Goal: Transaction & Acquisition: Purchase product/service

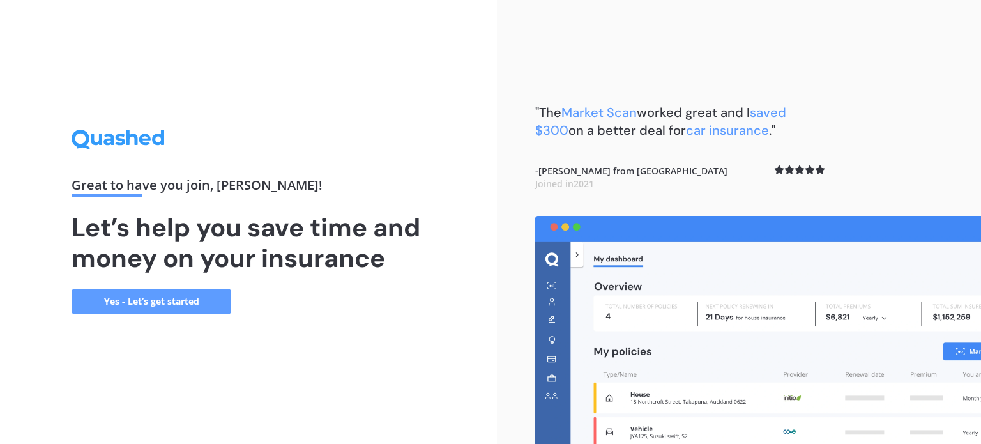
click at [164, 301] on link "Yes - Let’s get started" at bounding box center [152, 302] width 160 height 26
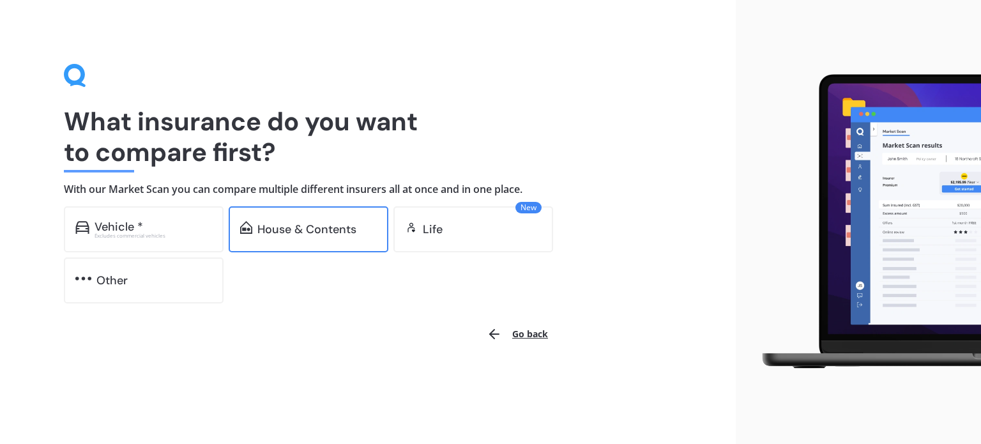
click at [333, 218] on div "House & Contents" at bounding box center [309, 229] width 160 height 46
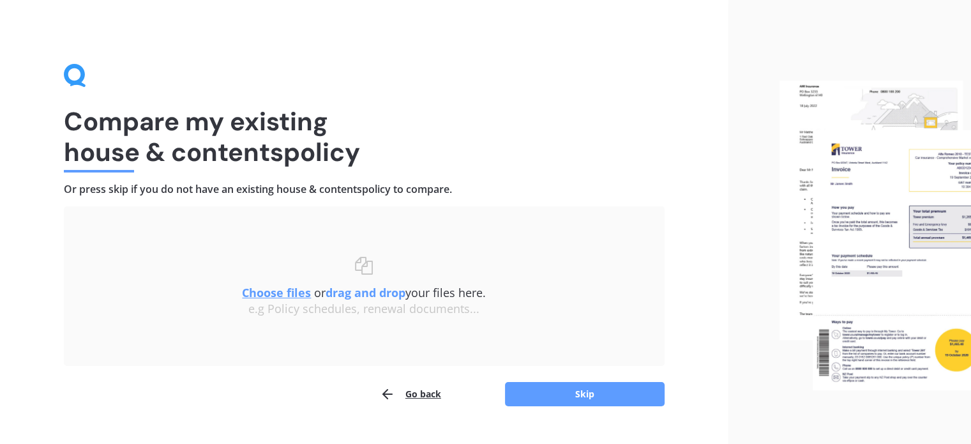
scroll to position [26, 0]
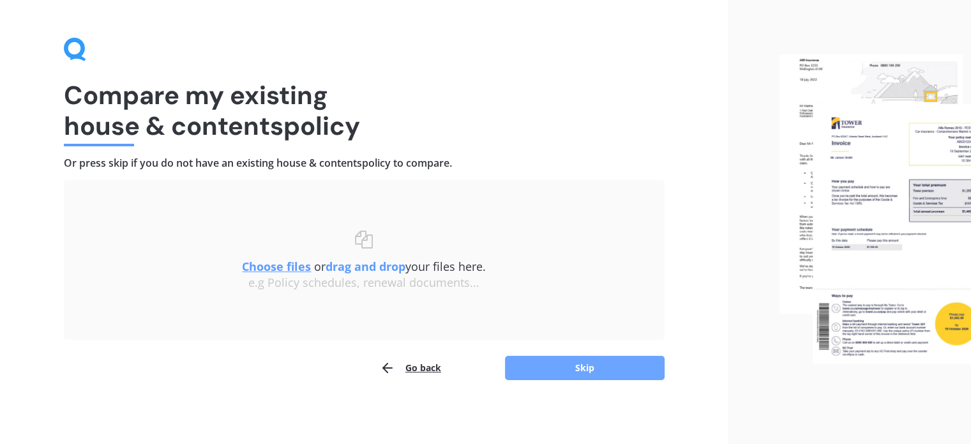
click at [565, 362] on button "Skip" at bounding box center [585, 368] width 160 height 24
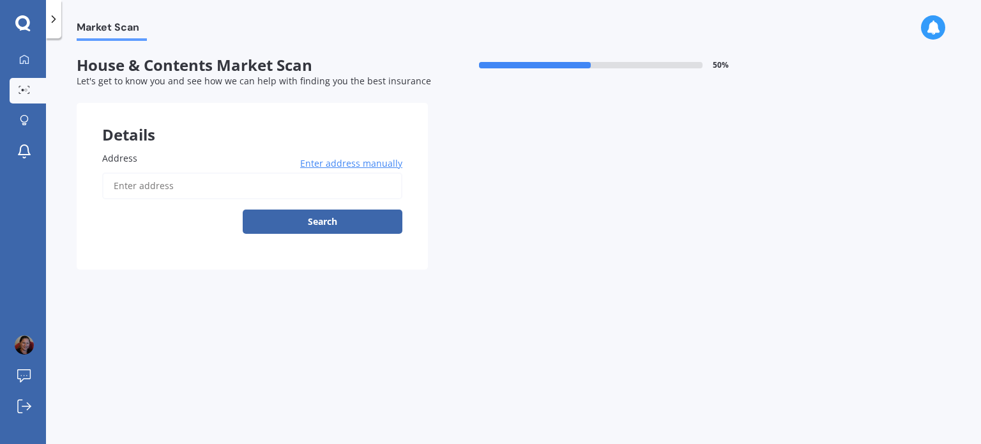
click at [130, 183] on input "Address" at bounding box center [252, 185] width 300 height 27
type input "[STREET_ADDRESS][PERSON_NAME]"
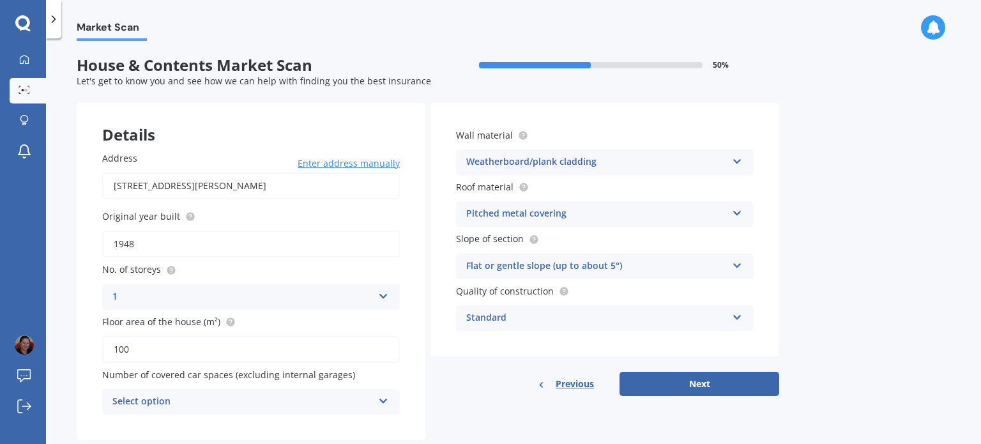
scroll to position [28, 0]
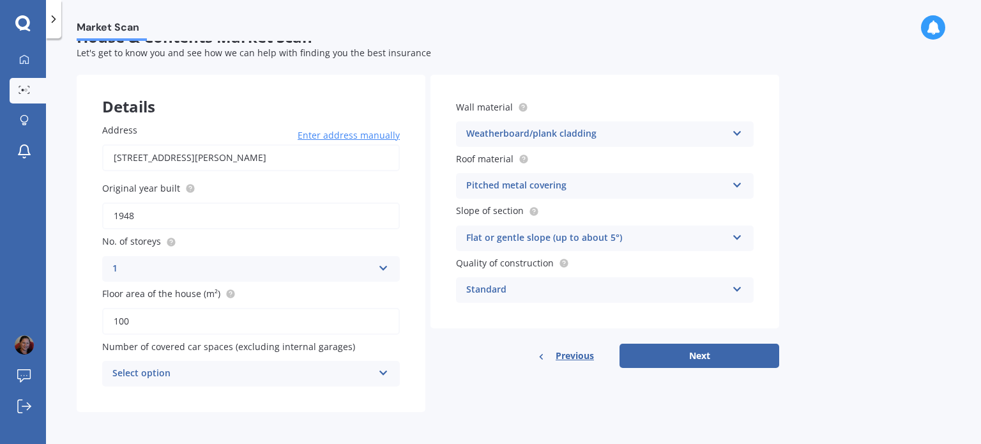
click at [376, 371] on div "Select option 0 1 2 3 4 5+" at bounding box center [251, 374] width 298 height 26
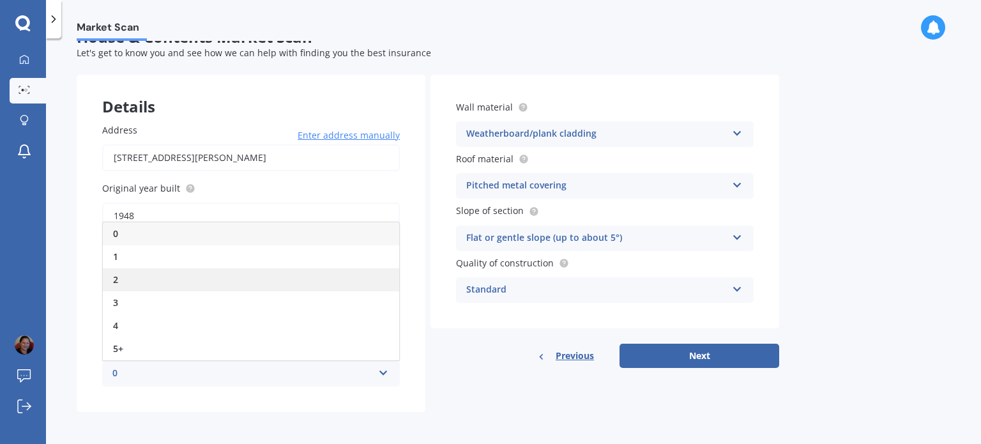
click at [170, 277] on div "2" at bounding box center [251, 279] width 296 height 23
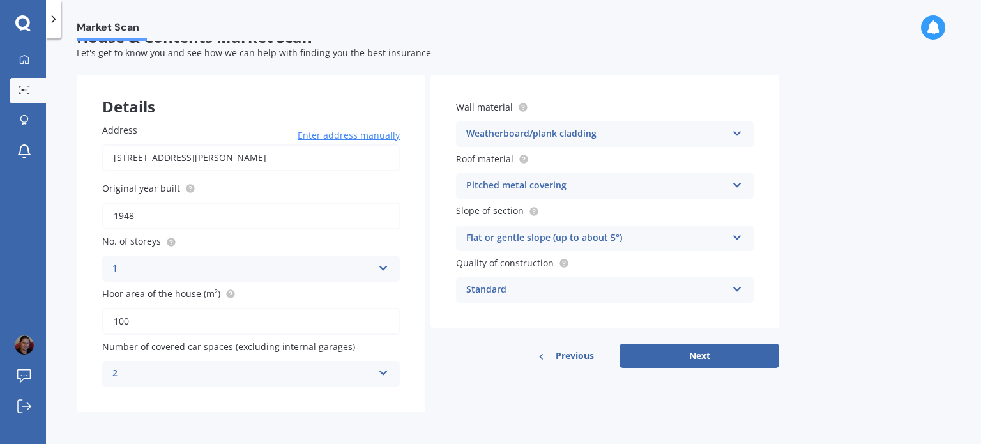
click at [579, 283] on div "Standard" at bounding box center [596, 289] width 261 height 15
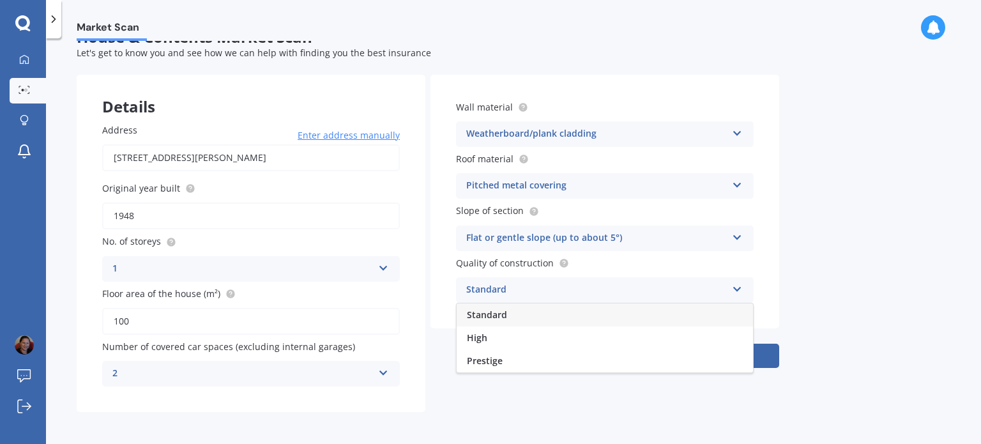
click at [577, 289] on div "Standard" at bounding box center [596, 289] width 261 height 15
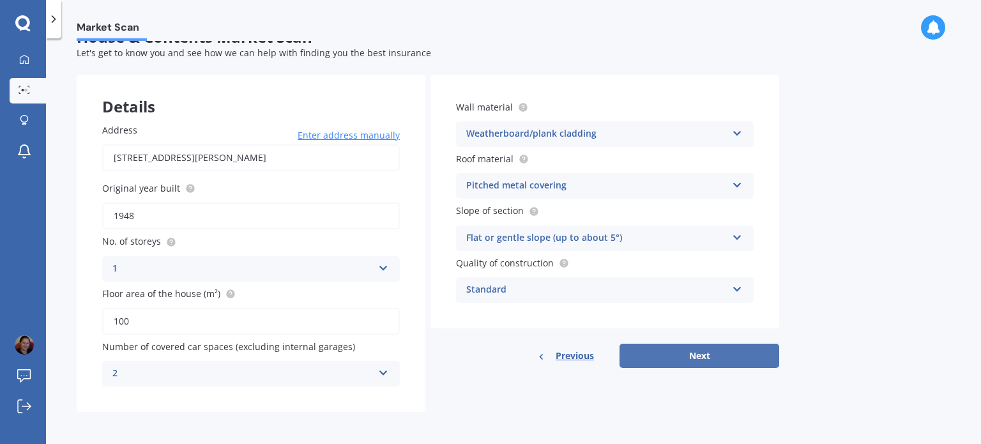
click at [704, 360] on button "Next" at bounding box center [700, 356] width 160 height 24
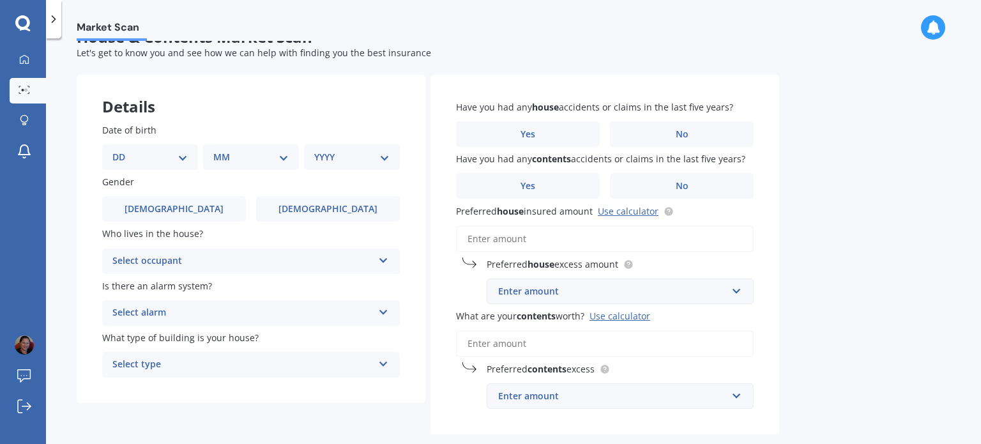
scroll to position [0, 0]
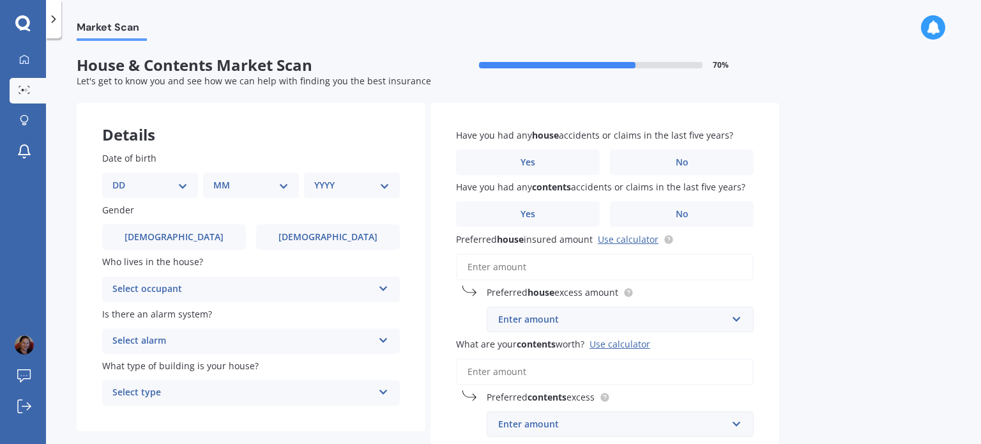
click at [183, 185] on select "DD 01 02 03 04 05 06 07 08 09 10 11 12 13 14 15 16 17 18 19 20 21 22 23 24 25 2…" at bounding box center [149, 185] width 75 height 14
select select "05"
click at [123, 178] on select "DD 01 02 03 04 05 06 07 08 09 10 11 12 13 14 15 16 17 18 19 20 21 22 23 24 25 2…" at bounding box center [149, 185] width 75 height 14
click at [261, 187] on select "MM 01 02 03 04 05 06 07 08 09 10 11 12" at bounding box center [253, 185] width 70 height 14
select select "06"
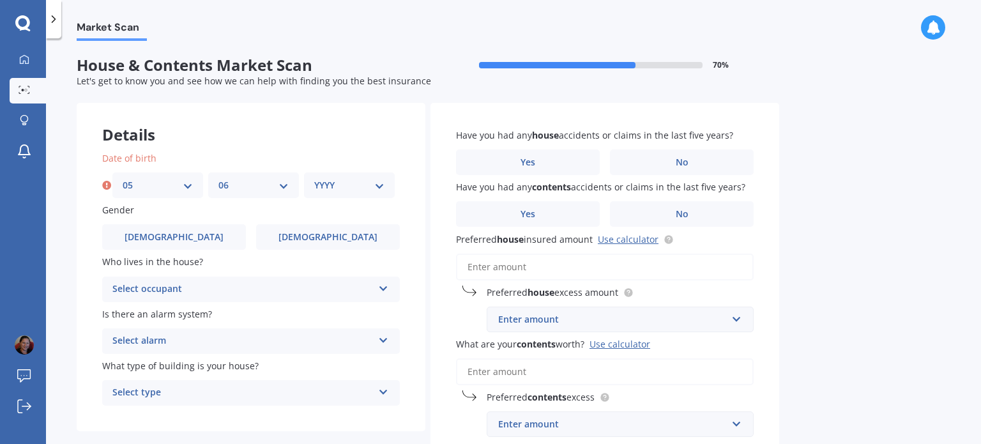
click at [218, 178] on select "MM 01 02 03 04 05 06 07 08 09 10 11 12" at bounding box center [253, 185] width 70 height 14
click at [341, 183] on select "YYYY 2009 2008 2007 2006 2005 2004 2003 2002 2001 2000 1999 1998 1997 1996 1995…" at bounding box center [349, 185] width 70 height 14
click at [314, 178] on select "YYYY 2009 2008 2007 2006 2005 2004 2003 2002 2001 2000 1999 1998 1997 1996 1995…" at bounding box center [349, 185] width 70 height 14
click at [368, 195] on div "YYYY 2009 2008 2007 2006 2005 2004 2003 2002 2001 2000 1999 1998 1997 1996 1995…" at bounding box center [352, 185] width 96 height 26
click at [365, 184] on select "YYYY 2009 2008 2007 2006 2005 2004 2003 2002 2001 2000 1999 1998 1997 1996 1995…" at bounding box center [351, 185] width 75 height 14
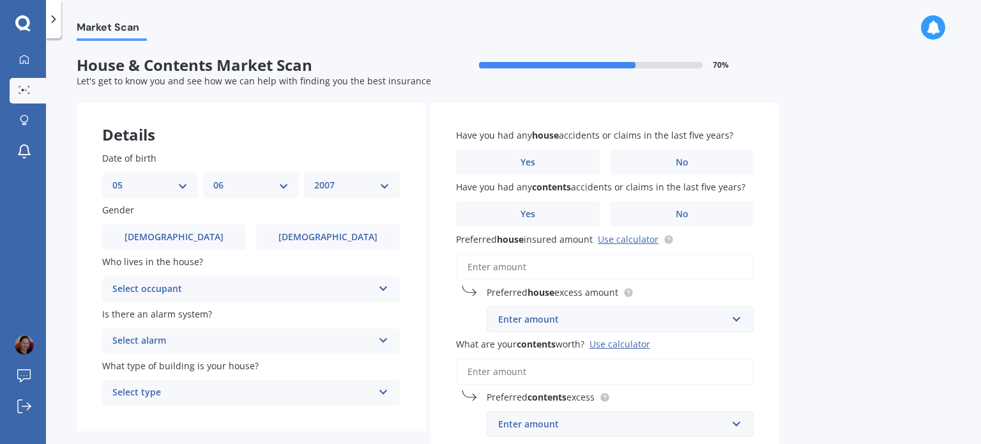
select select "1973"
click at [314, 178] on select "YYYY 2009 2008 2007 2006 2005 2004 2003 2002 2001 2000 1999 1998 1997 1996 1995…" at bounding box center [351, 185] width 75 height 14
click at [319, 234] on span "Female" at bounding box center [328, 237] width 102 height 11
click at [0, 0] on input "Female" at bounding box center [0, 0] width 0 height 0
click at [254, 288] on div "Select occupant" at bounding box center [242, 289] width 261 height 15
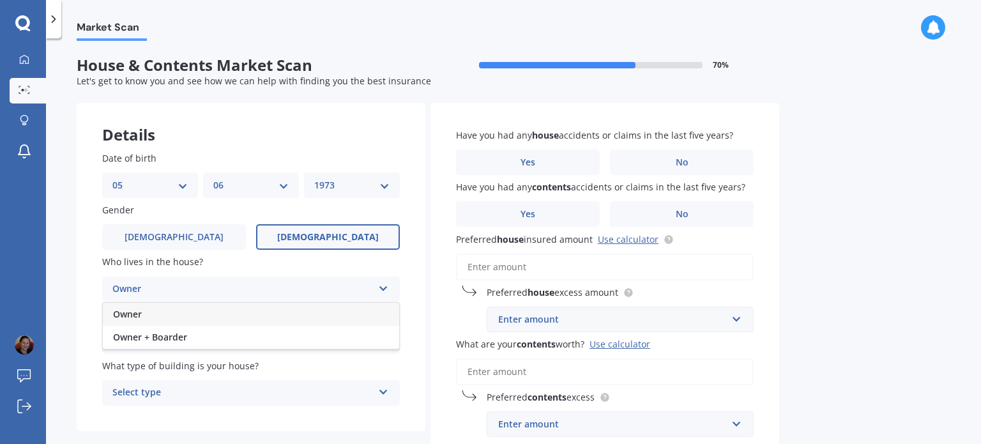
click at [192, 313] on div "Owner" at bounding box center [251, 314] width 296 height 23
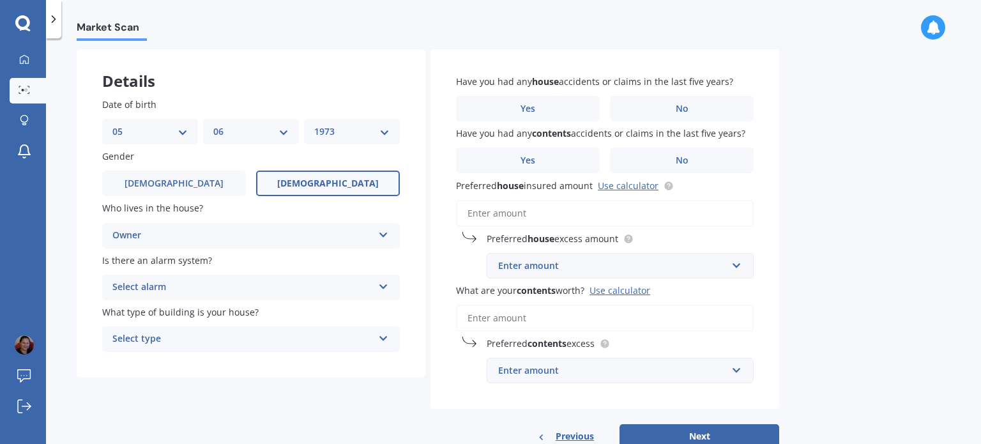
scroll to position [57, 0]
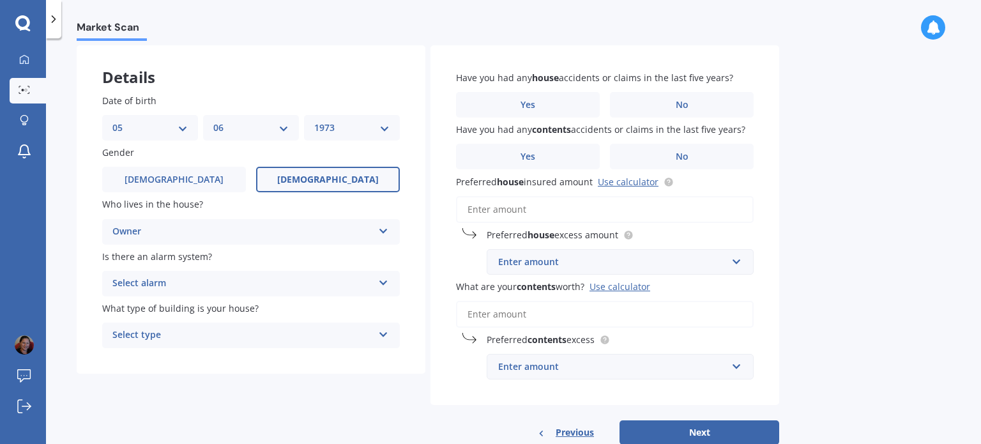
click at [257, 282] on div "Select alarm" at bounding box center [242, 283] width 261 height 15
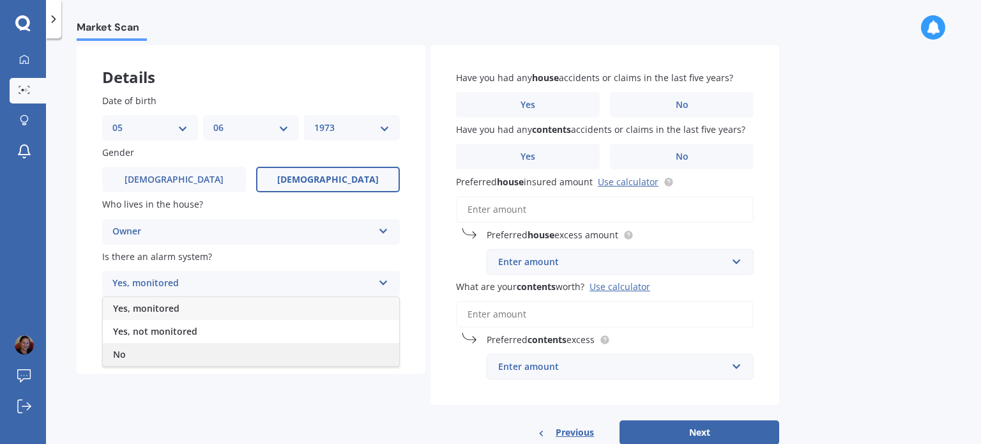
click at [149, 358] on div "No" at bounding box center [251, 354] width 296 height 23
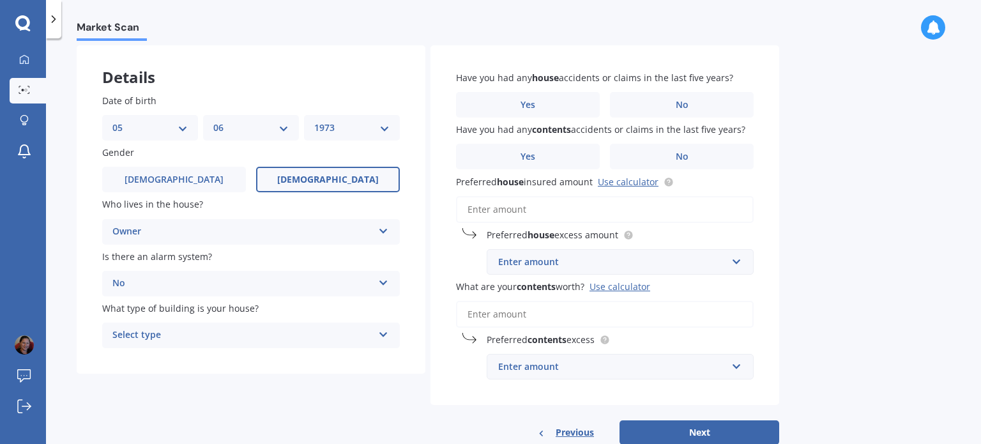
click at [199, 333] on div "Select type" at bounding box center [242, 335] width 261 height 15
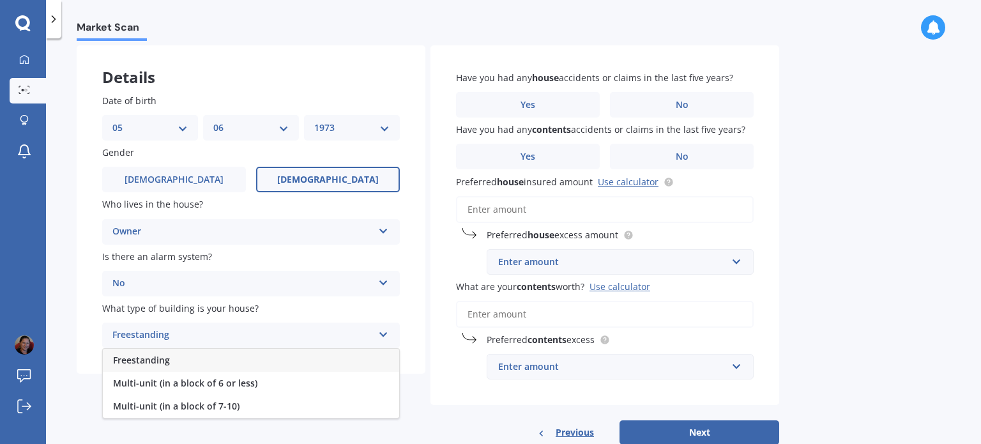
click at [176, 360] on div "Freestanding" at bounding box center [251, 360] width 296 height 23
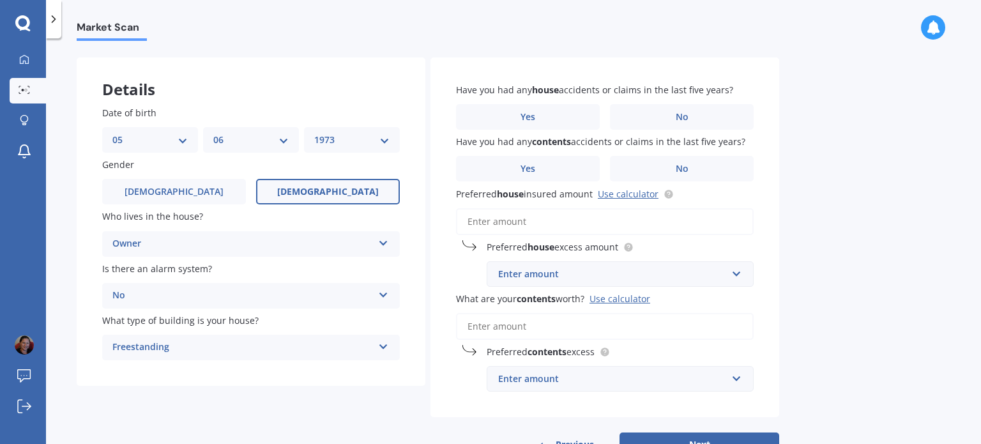
scroll to position [45, 0]
click at [628, 122] on label "No" at bounding box center [682, 118] width 144 height 26
click at [0, 0] on input "No" at bounding box center [0, 0] width 0 height 0
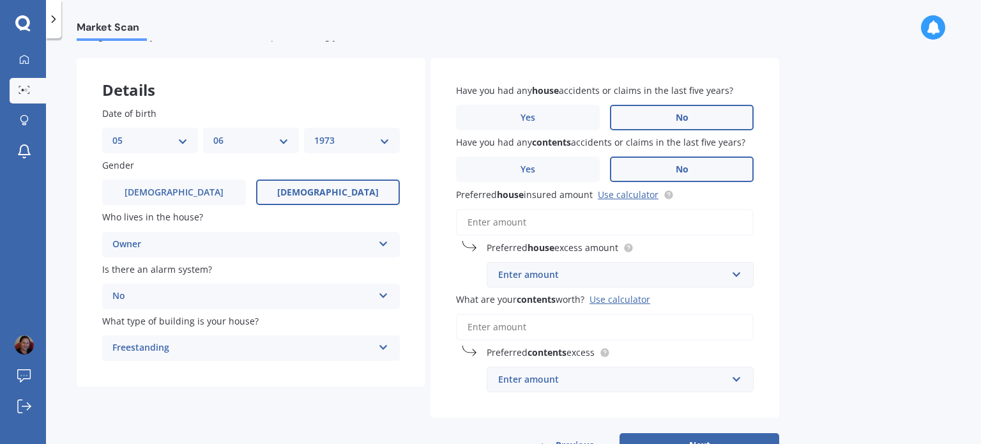
click at [685, 165] on span "No" at bounding box center [682, 169] width 13 height 11
click at [0, 0] on input "No" at bounding box center [0, 0] width 0 height 0
click at [634, 192] on link "Use calculator" at bounding box center [628, 194] width 61 height 12
click at [547, 271] on div "Enter amount" at bounding box center [612, 275] width 229 height 14
type input "520000"
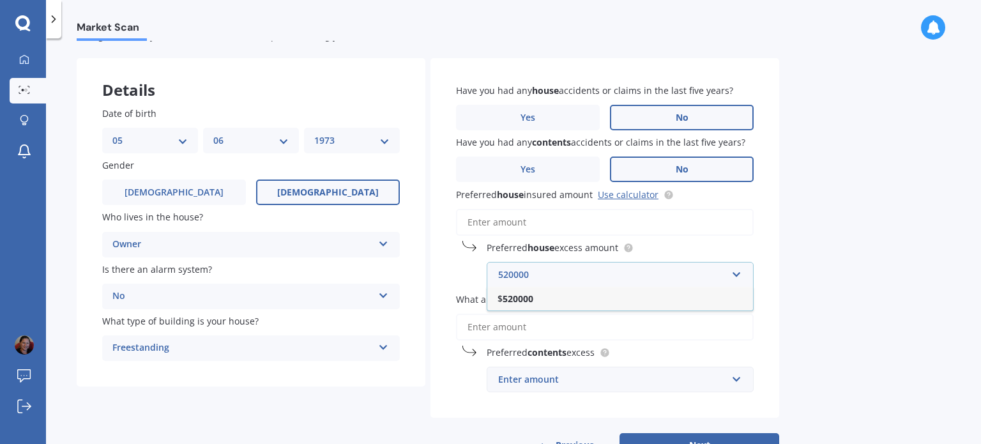
click at [452, 409] on div "Have you had any house accidents or claims in the last five years? Yes No Have …" at bounding box center [604, 238] width 349 height 360
click at [515, 380] on div "Enter amount" at bounding box center [612, 379] width 229 height 14
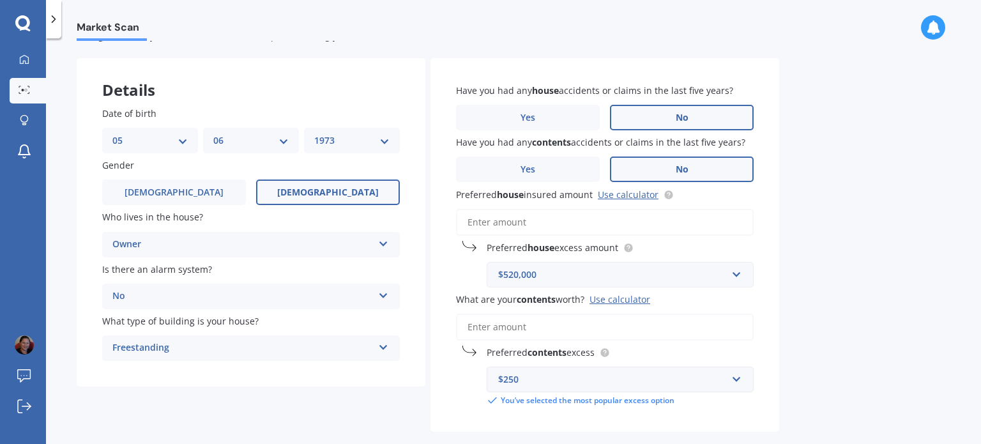
click at [461, 383] on div "Preferred contents excess $250 $250 $300 $400 $500 $750 $1,000 $2,000 You’ve se…" at bounding box center [605, 376] width 298 height 61
click at [491, 332] on input "What are your contents worth? Use calculator" at bounding box center [605, 327] width 298 height 27
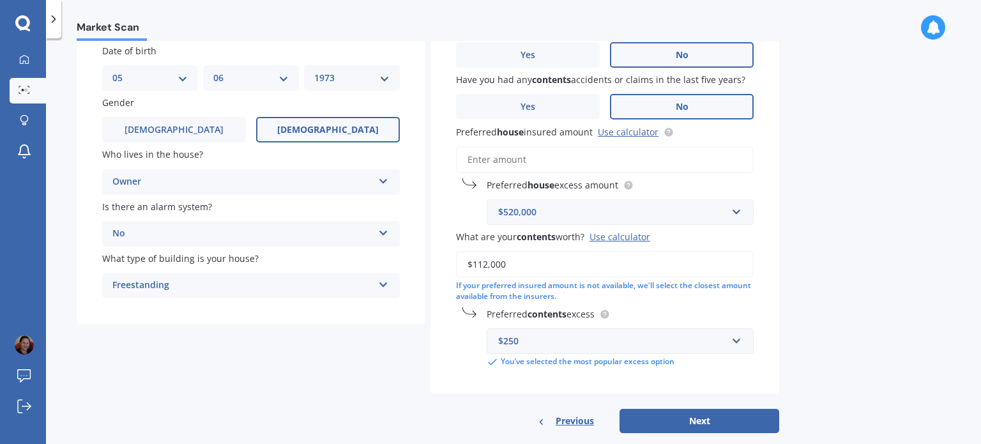
scroll to position [108, 0]
type input "$112,000"
click at [528, 339] on div "$250" at bounding box center [612, 340] width 229 height 14
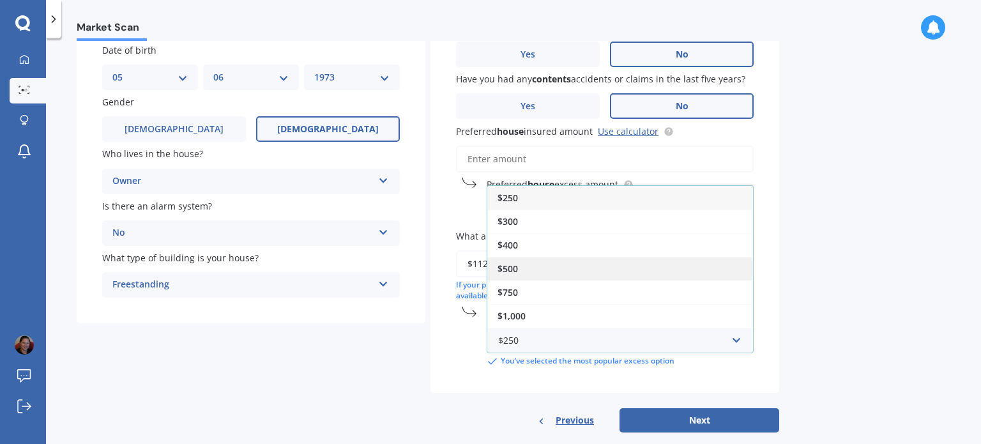
click at [514, 268] on span "$500" at bounding box center [508, 269] width 20 height 12
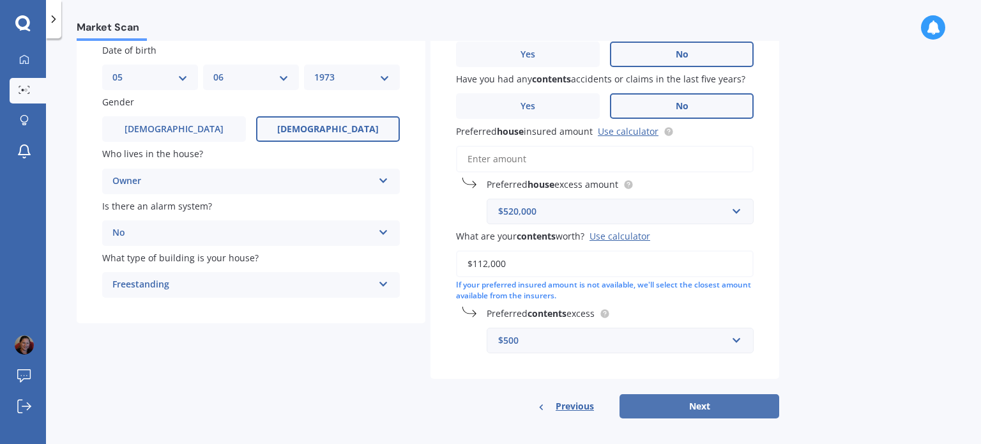
click at [689, 406] on button "Next" at bounding box center [700, 406] width 160 height 24
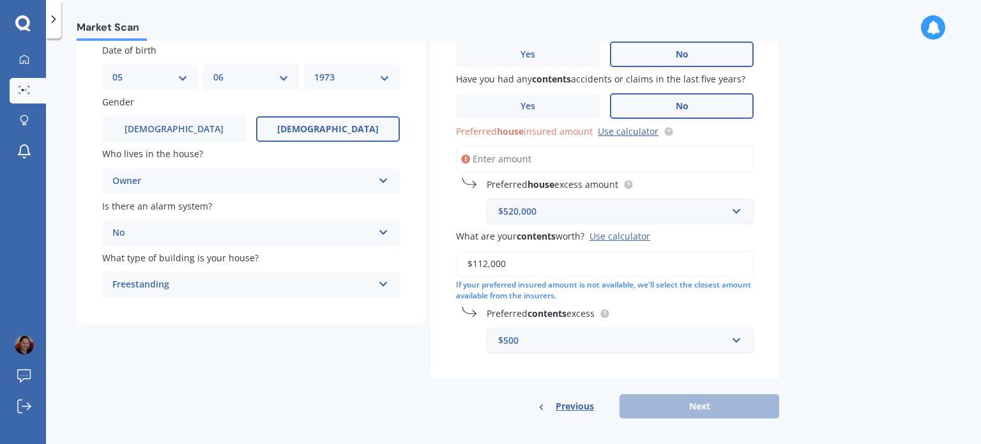
click at [545, 215] on div "$520,000" at bounding box center [612, 211] width 229 height 14
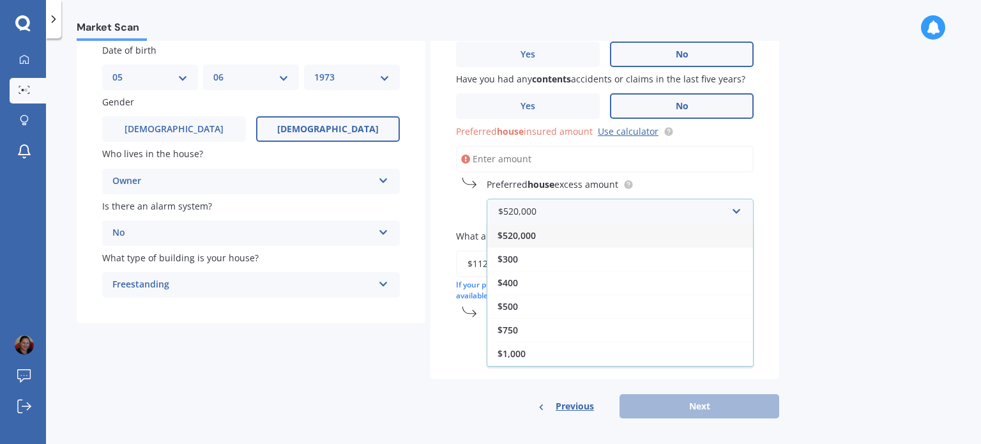
click at [544, 234] on div "$520,000" at bounding box center [620, 236] width 266 height 24
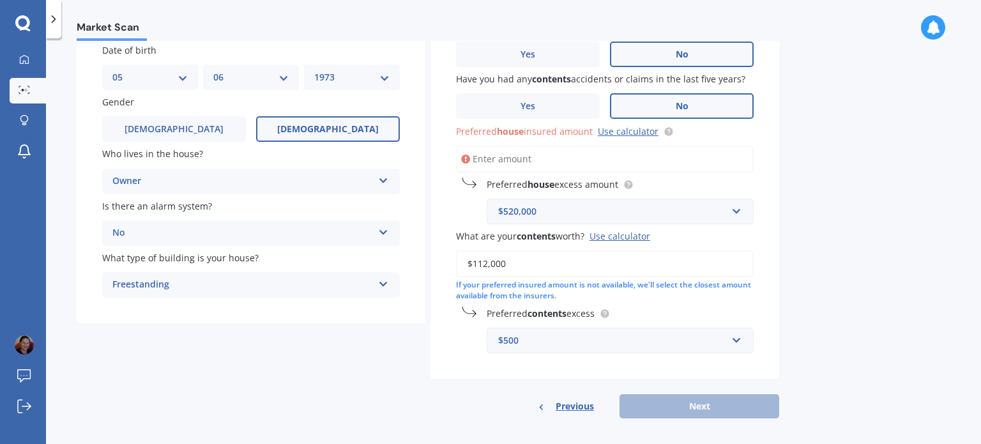
click at [501, 146] on input "Preferred house insured amount Use calculator" at bounding box center [605, 159] width 298 height 27
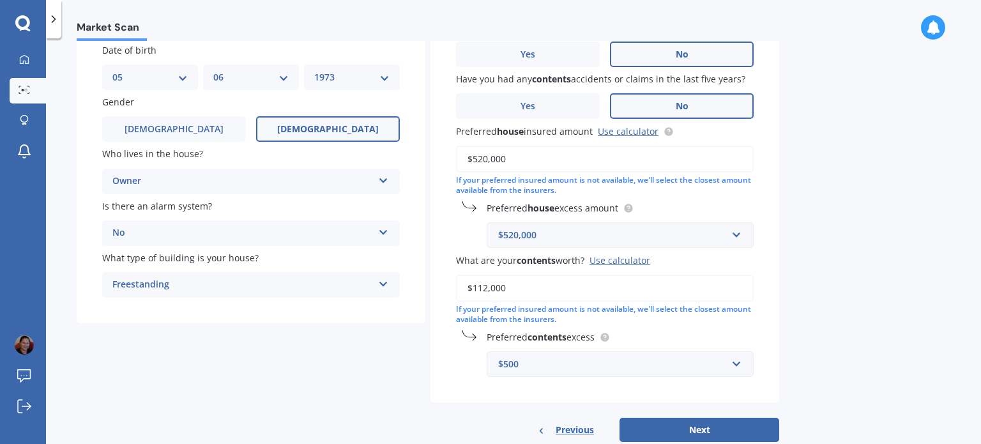
type input "$520,000"
click at [503, 237] on div "$520,000" at bounding box center [612, 235] width 229 height 14
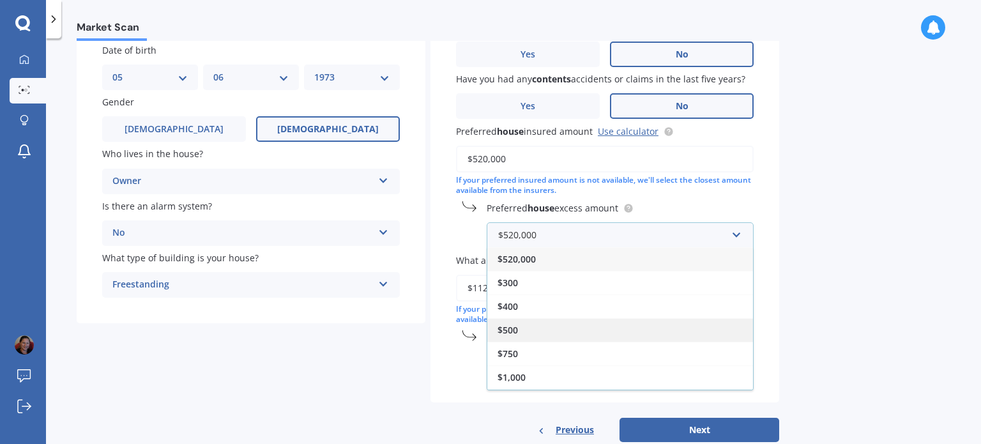
click at [536, 327] on div "$500" at bounding box center [620, 330] width 266 height 24
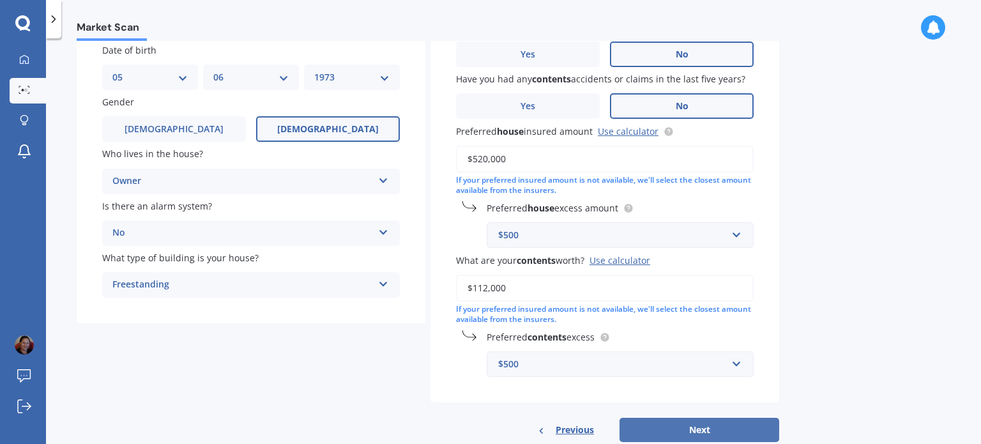
click at [677, 429] on button "Next" at bounding box center [700, 430] width 160 height 24
select select "05"
select select "06"
select select "1973"
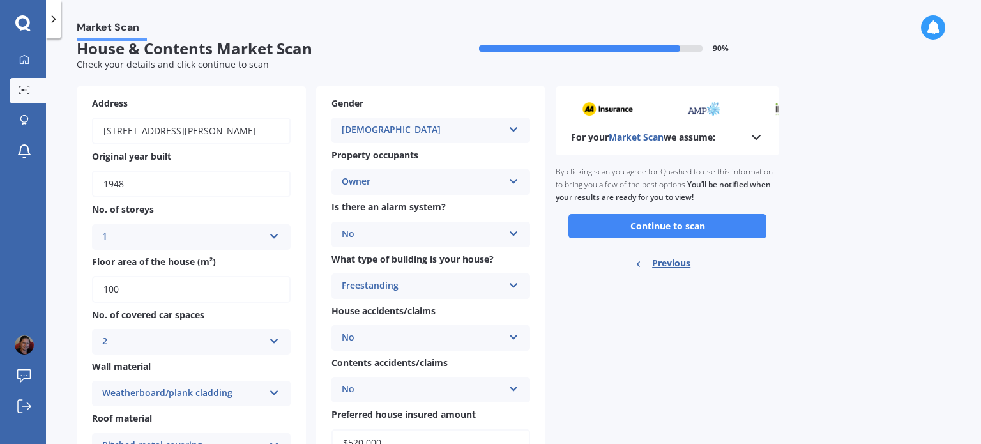
scroll to position [0, 0]
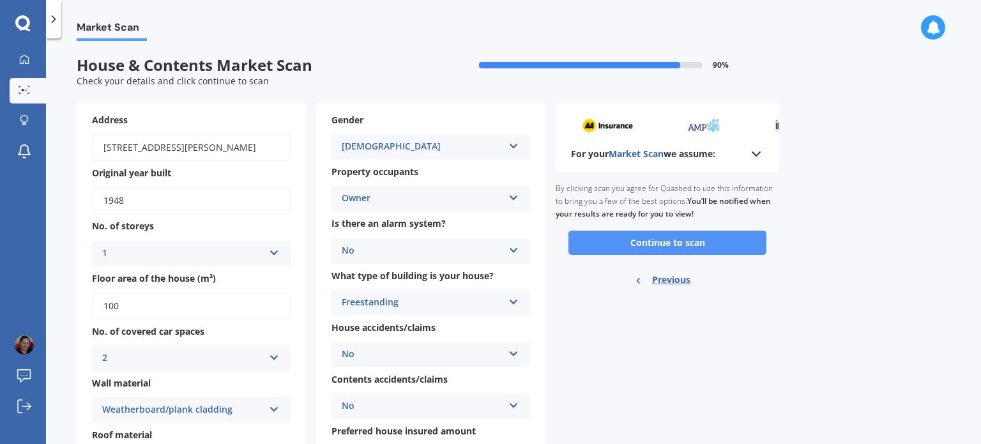
click at [606, 237] on button "Continue to scan" at bounding box center [667, 243] width 198 height 24
click at [606, 237] on div "Ready to go By clicking scan you agree for Quashed to use this information to b…" at bounding box center [668, 236] width 224 height 128
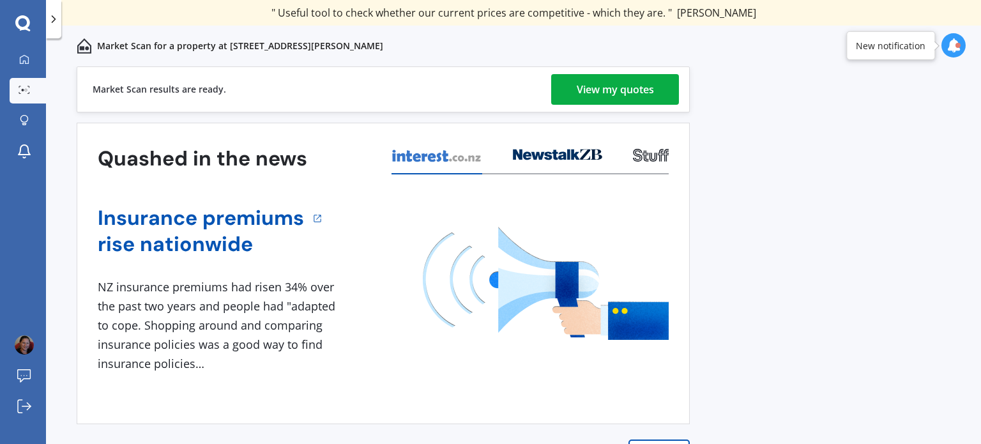
click at [604, 89] on div "View my quotes" at bounding box center [615, 89] width 77 height 31
